Goal: Navigation & Orientation: Go to known website

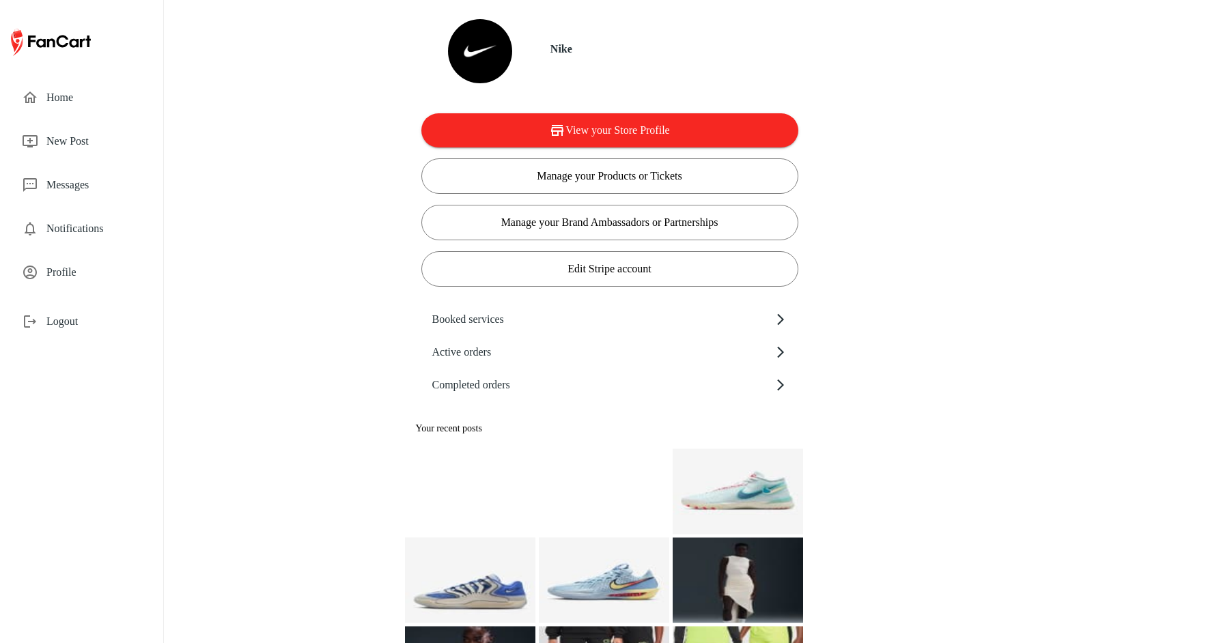
click at [90, 324] on span "Logout" at bounding box center [93, 321] width 95 height 16
